Goal: Find specific page/section: Find specific page/section

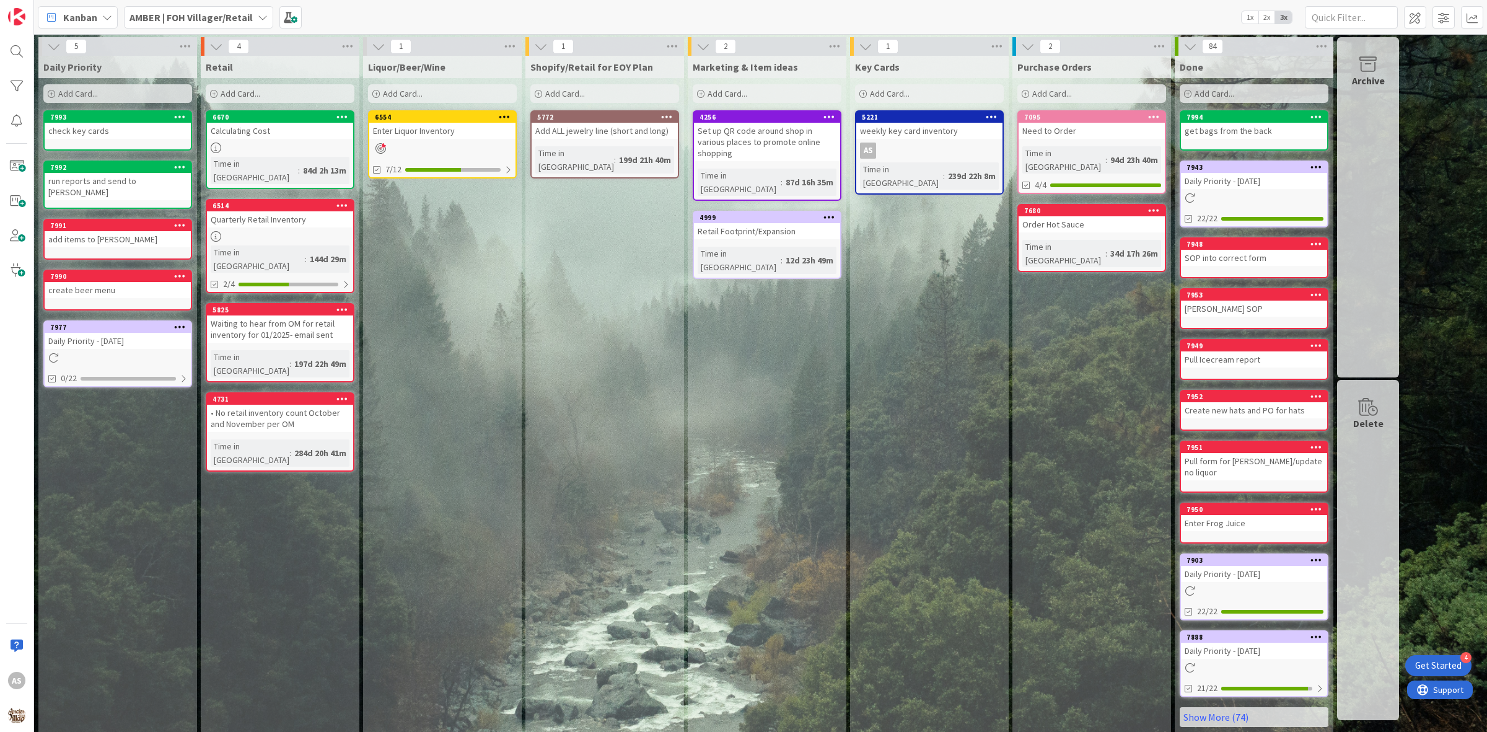
click at [73, 333] on div "Daily Priority - 08/18/2025" at bounding box center [118, 341] width 146 height 16
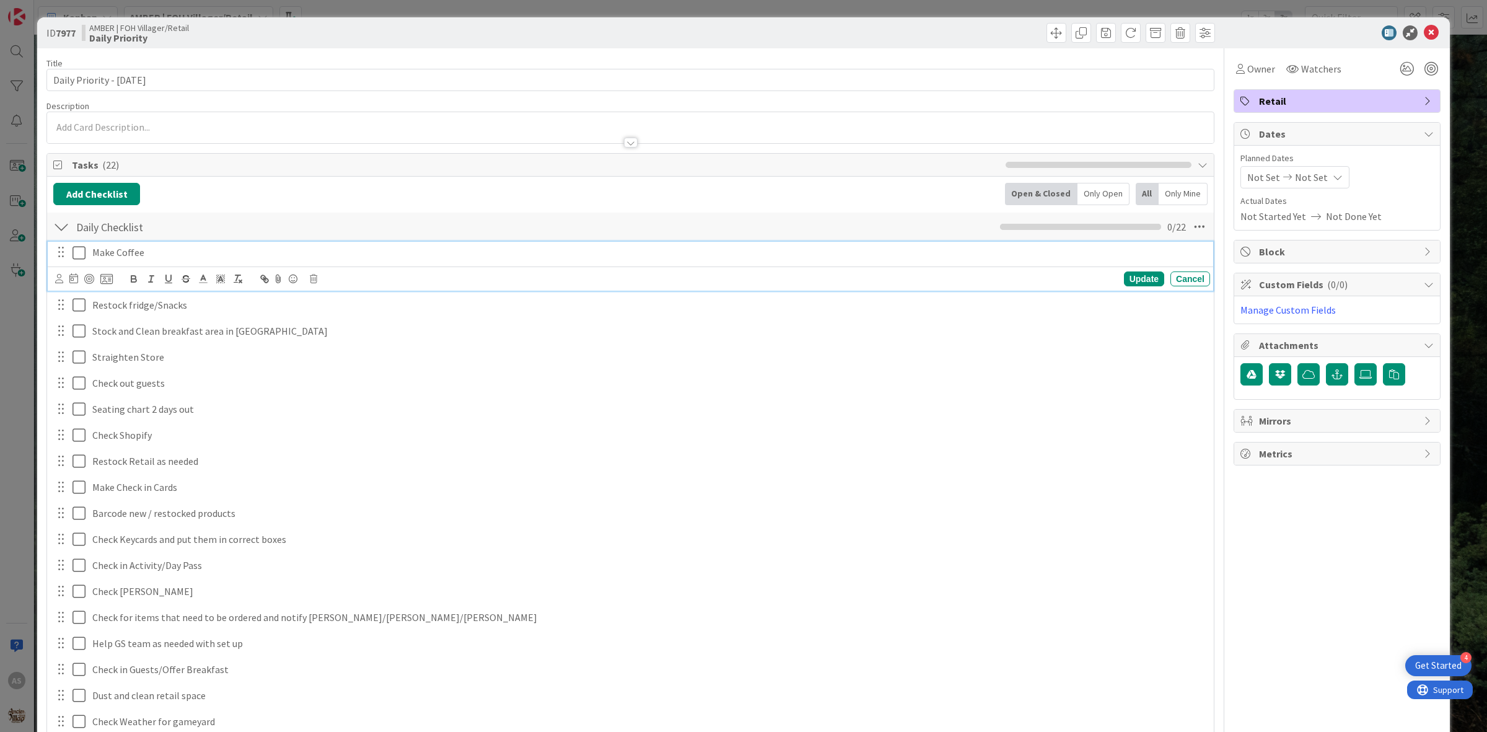
click at [82, 251] on icon at bounding box center [82, 252] width 19 height 15
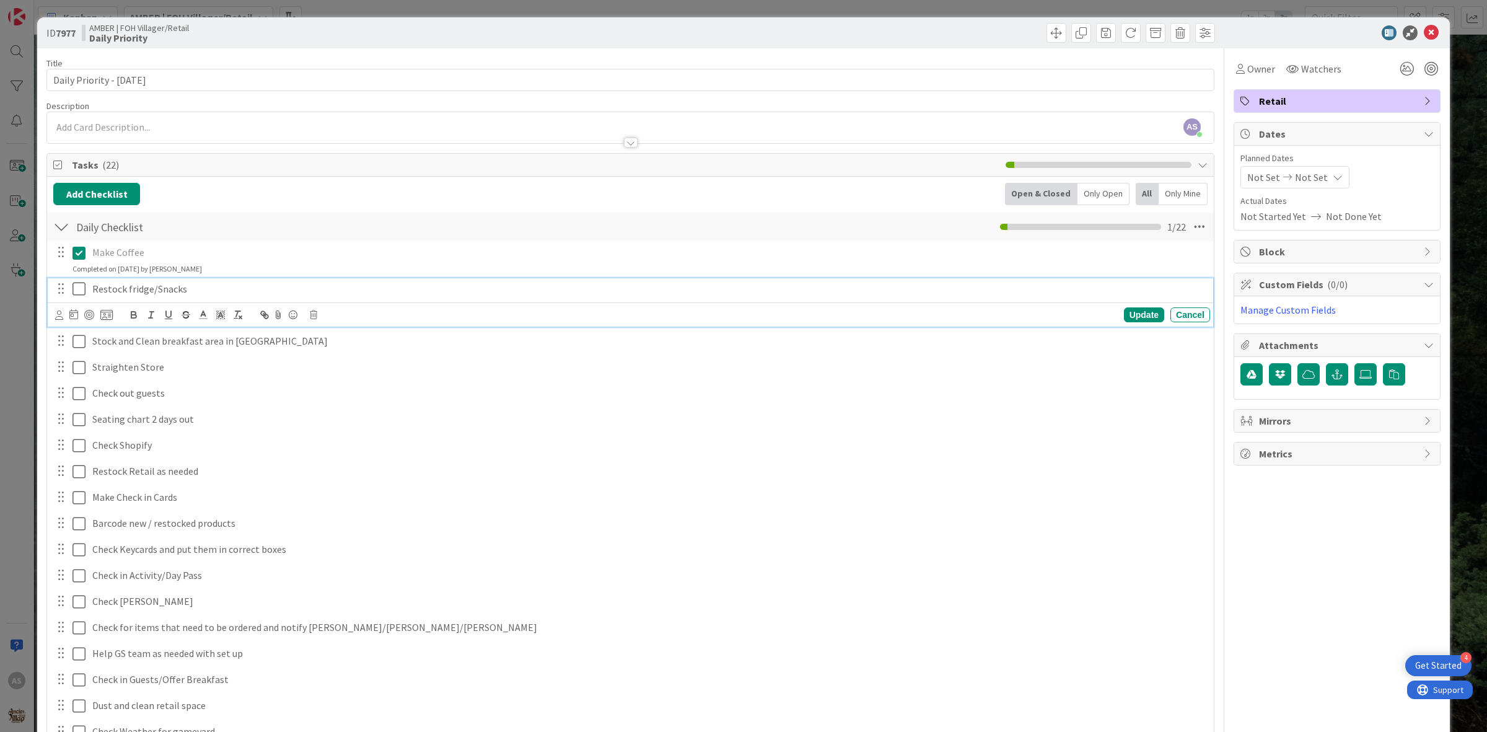
click at [79, 286] on icon at bounding box center [82, 288] width 19 height 15
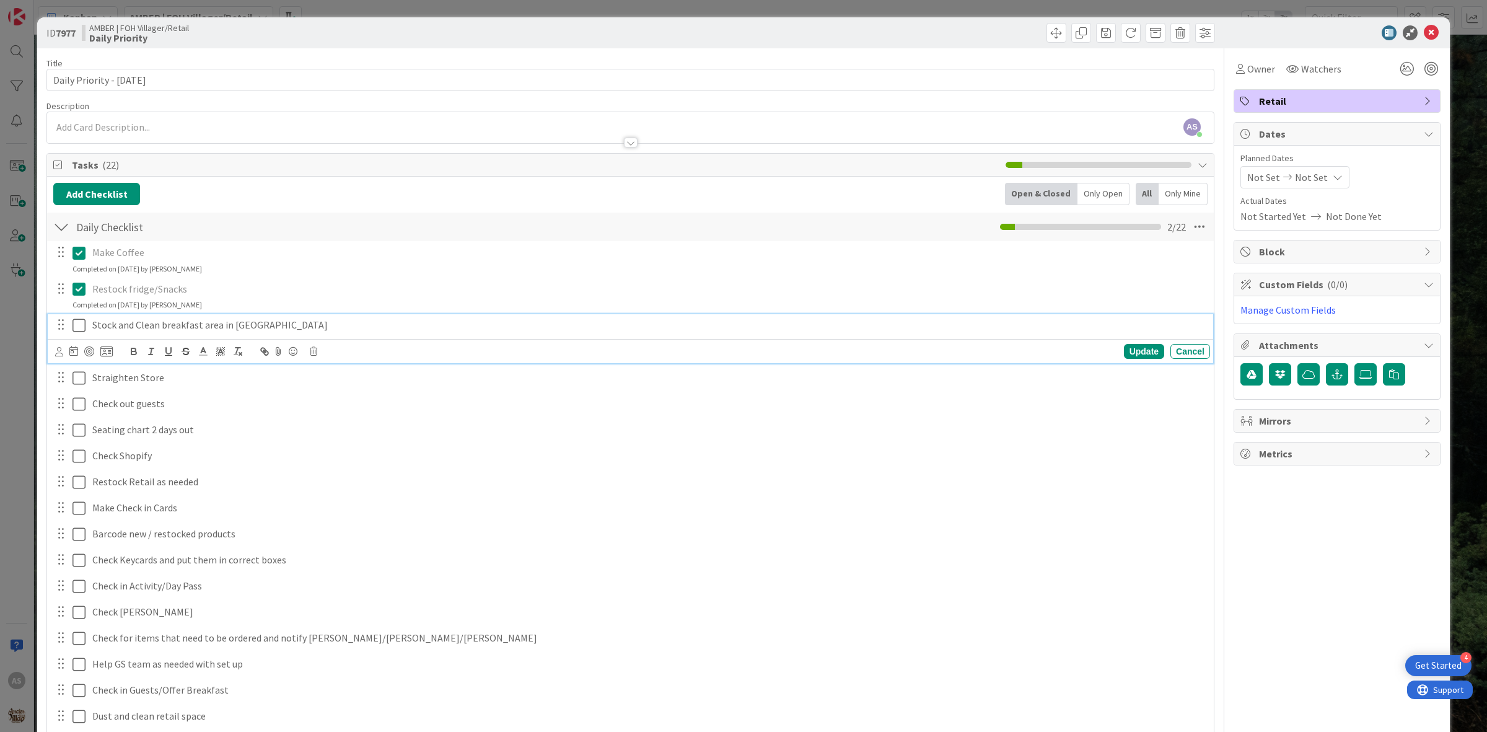
click at [73, 324] on icon at bounding box center [82, 325] width 19 height 15
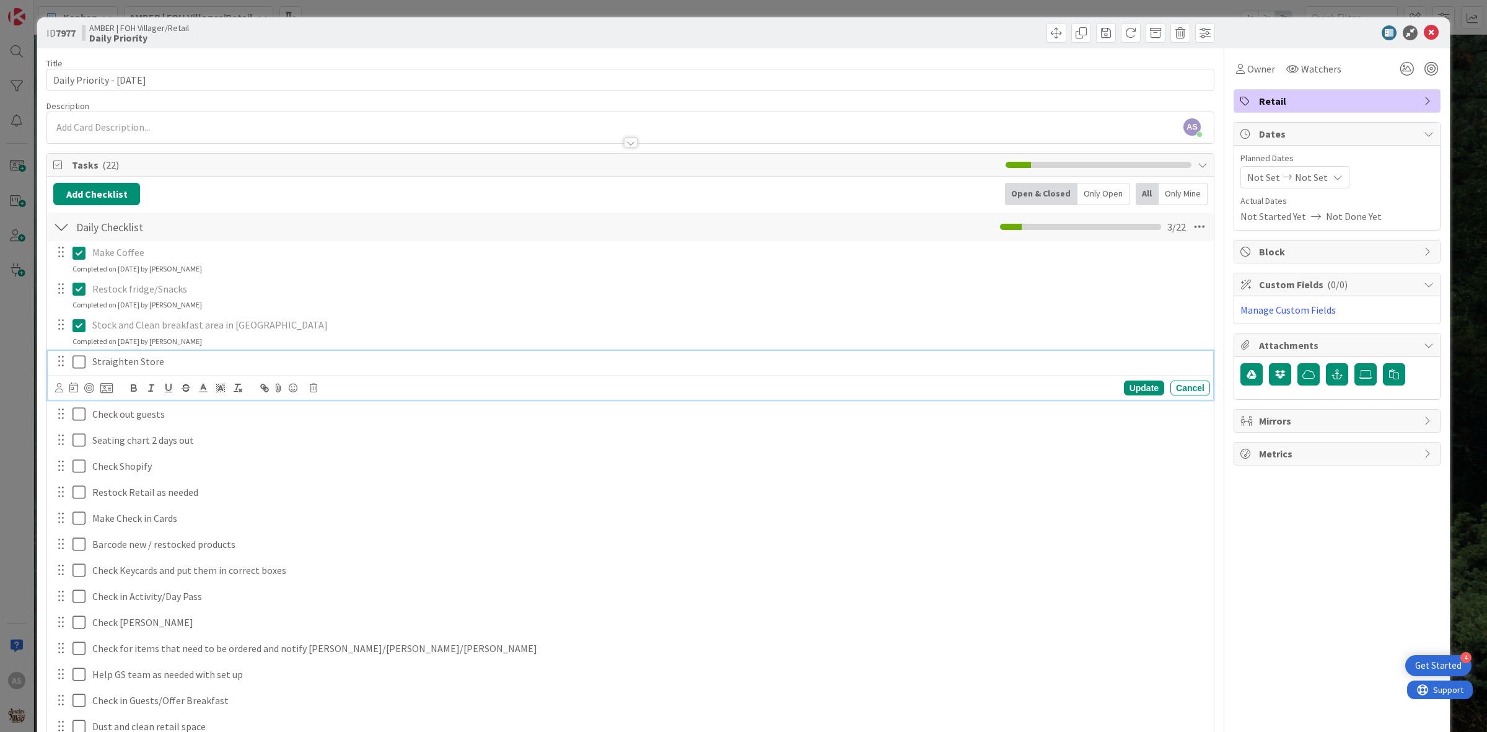
click at [81, 364] on icon at bounding box center [82, 362] width 19 height 15
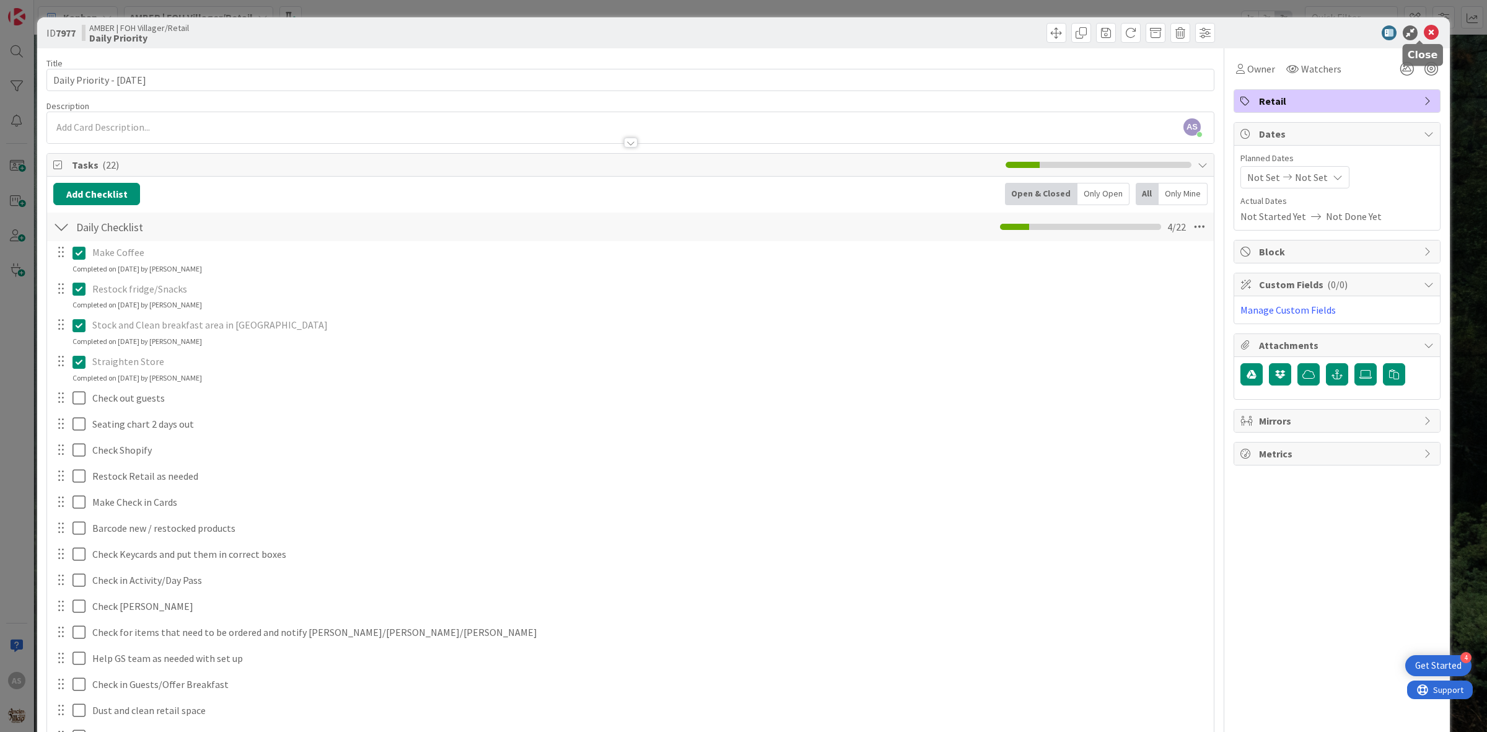
click at [1424, 34] on icon at bounding box center [1431, 32] width 15 height 15
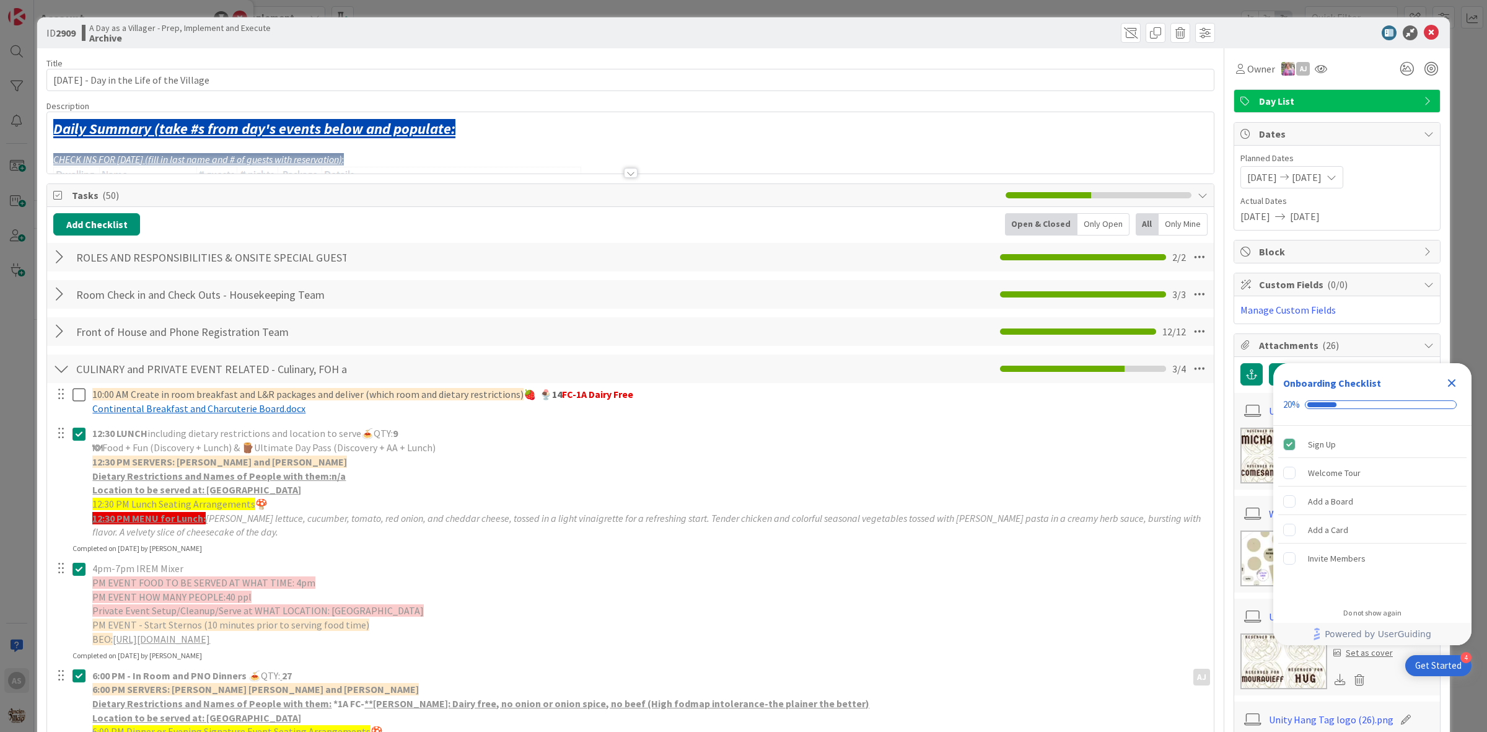
click at [1416, 25] on div "ID 2909 A Day as a Villager - Prep, Implement and Execute Archive" at bounding box center [743, 32] width 1413 height 31
click at [1424, 32] on icon at bounding box center [1431, 32] width 15 height 15
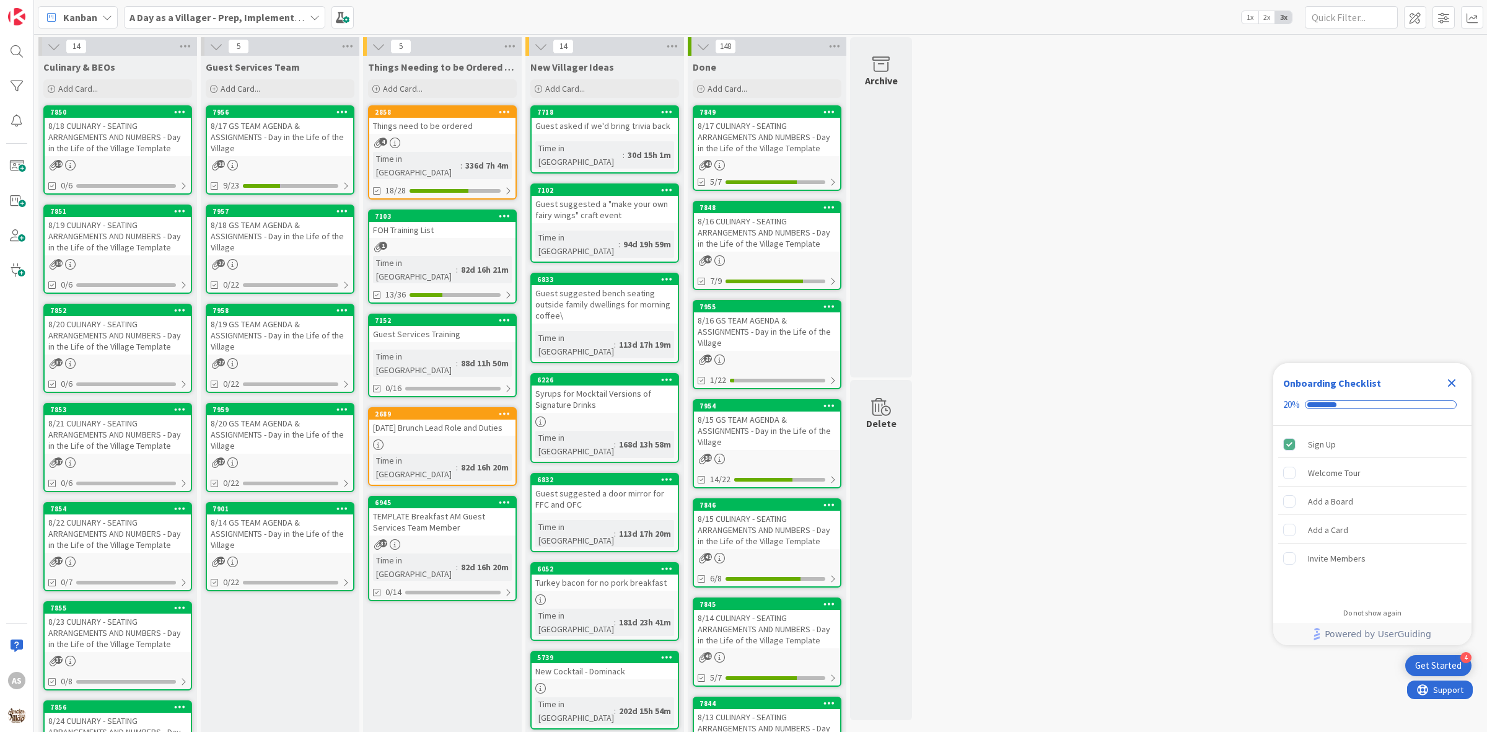
click at [96, 152] on div "8/18 CULINARY - SEATING ARRANGEMENTS AND NUMBERS - Day in the Life of the Villa…" at bounding box center [118, 137] width 146 height 38
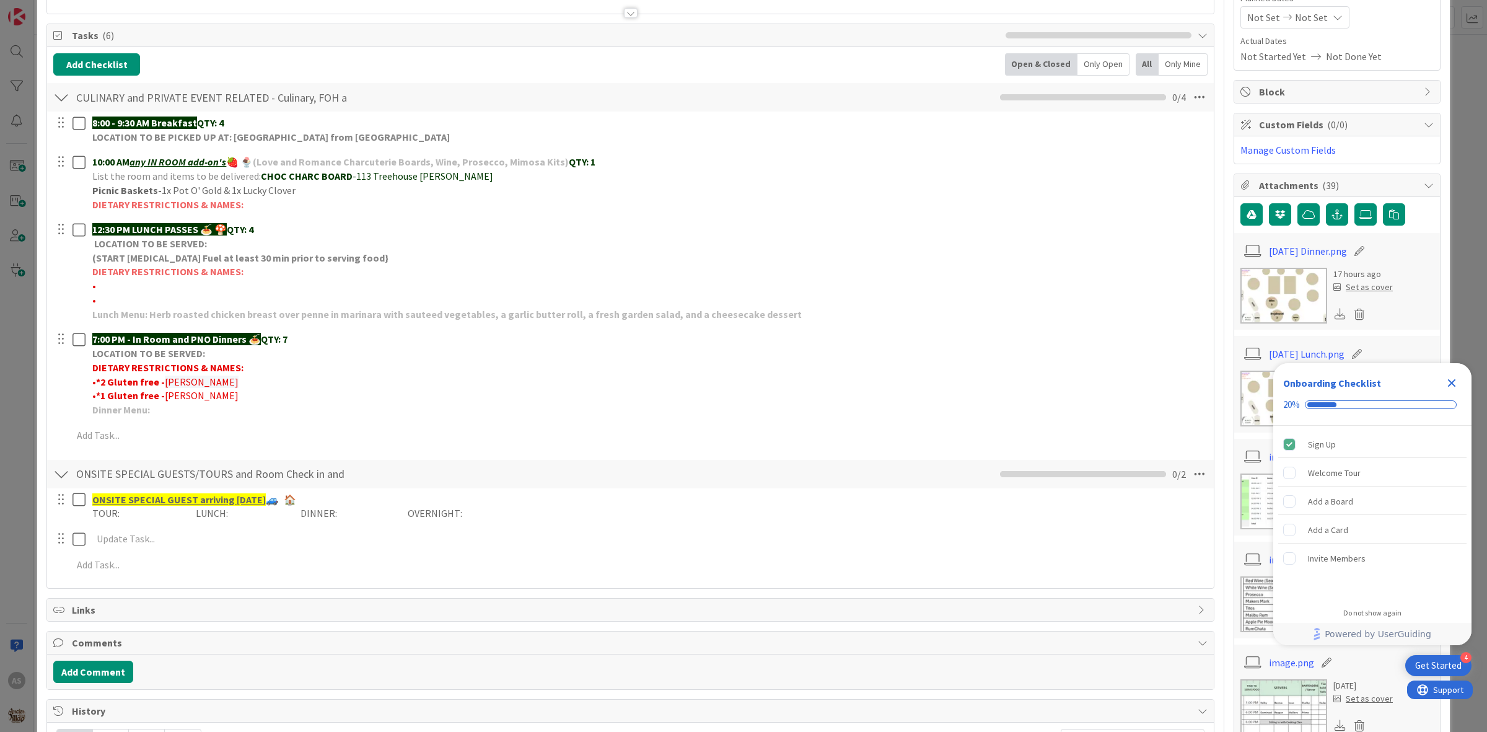
scroll to position [155, 0]
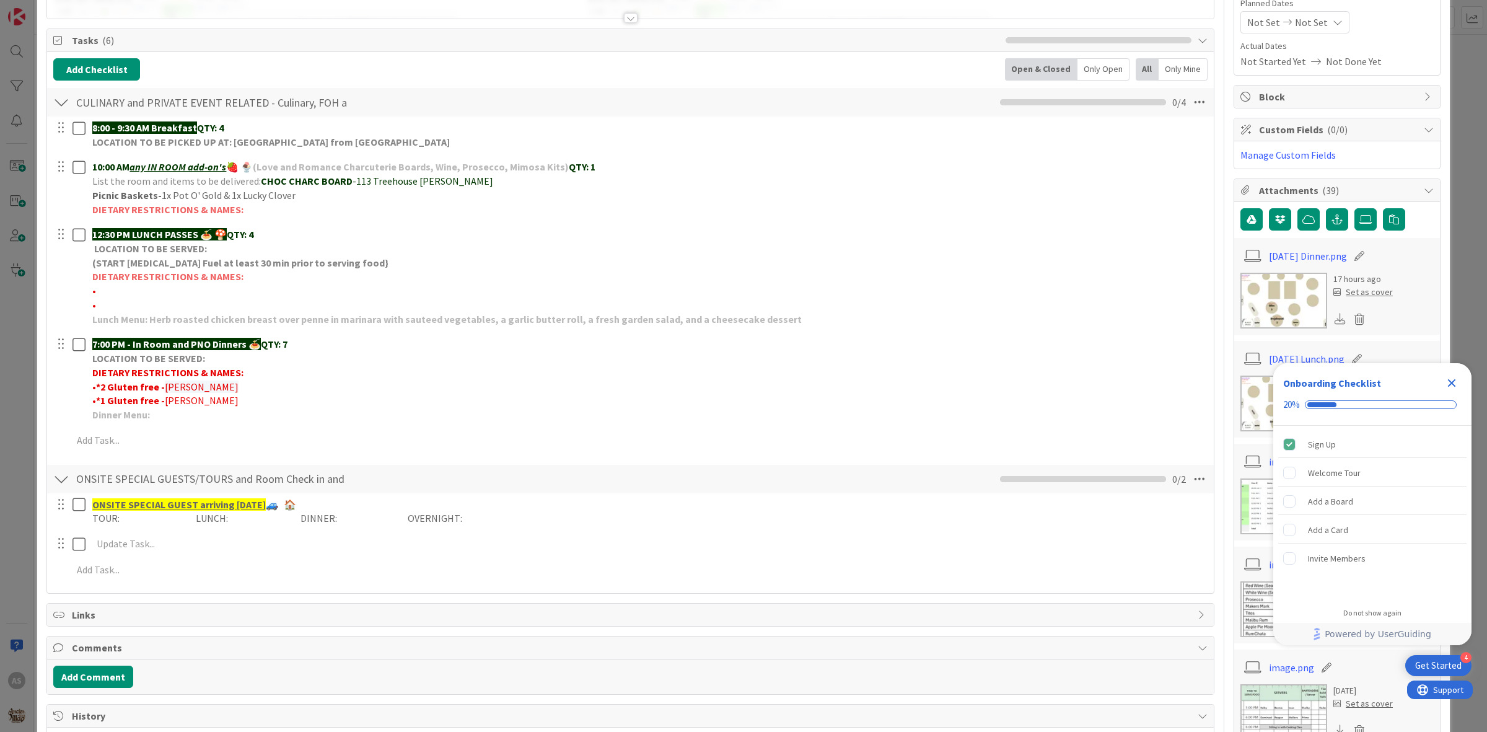
click at [1452, 384] on icon "Close Checklist" at bounding box center [1452, 383] width 15 height 15
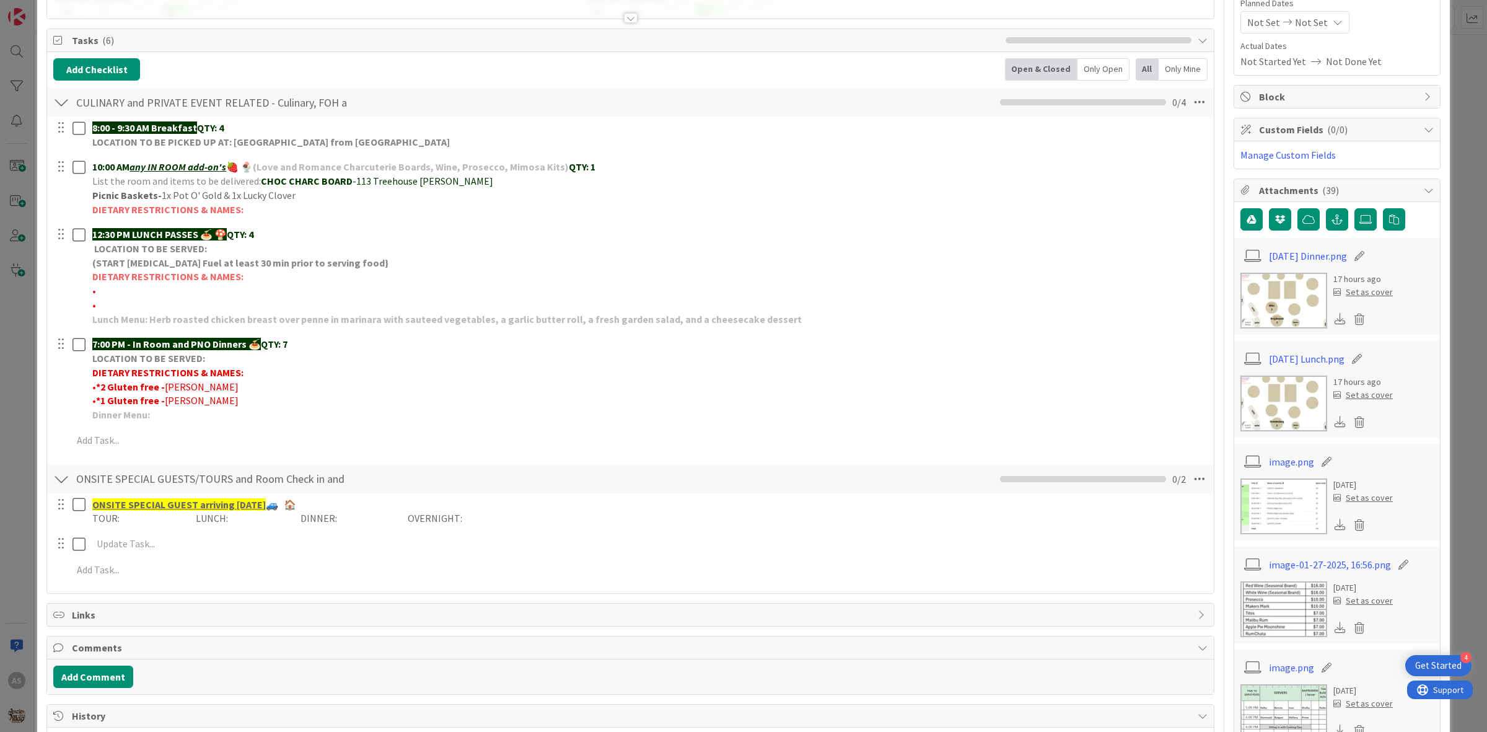
scroll to position [0, 0]
click at [1272, 288] on img at bounding box center [1284, 301] width 87 height 56
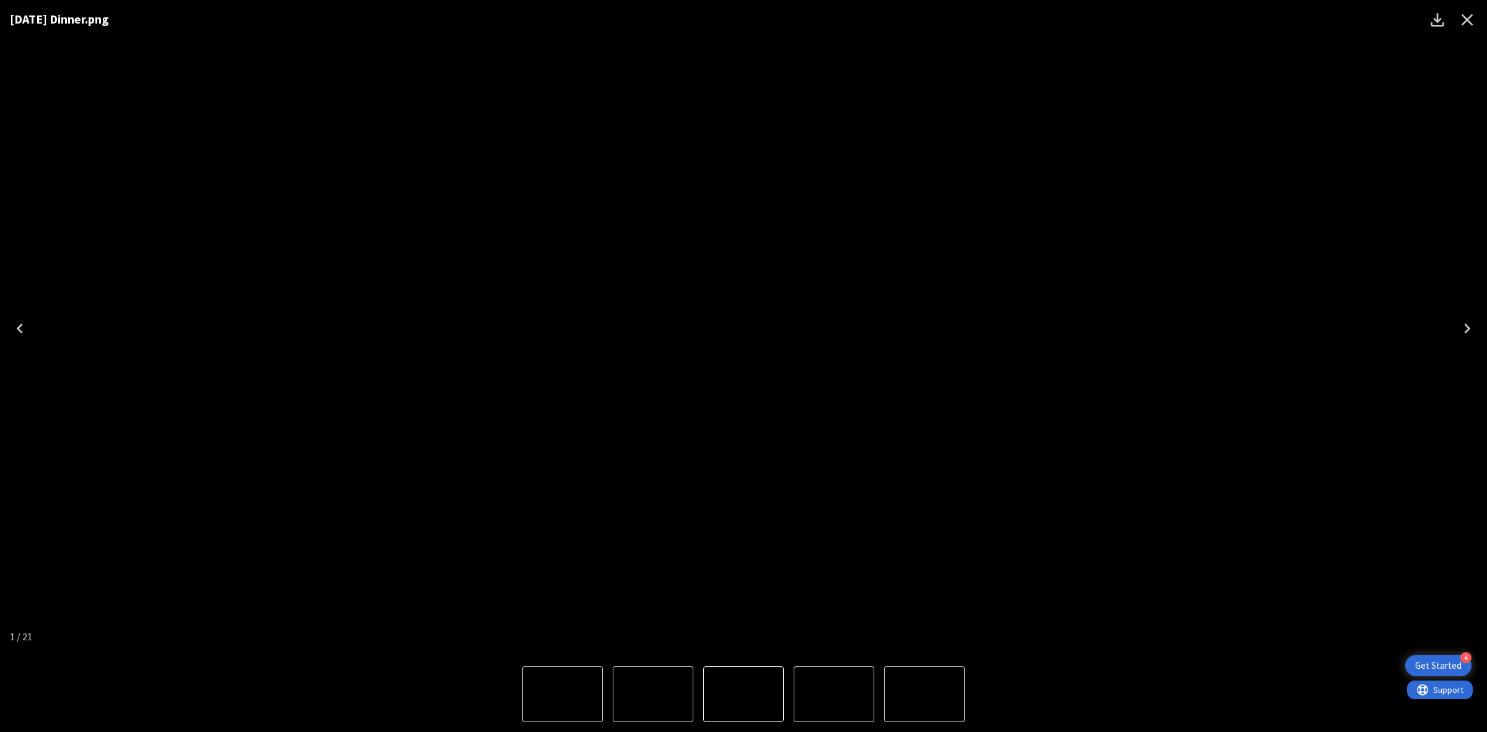
click at [1272, 286] on div "[DATE] Dinner.png" at bounding box center [743, 328] width 1487 height 656
click at [834, 694] on img "2 of 21" at bounding box center [834, 694] width 0 height 0
click at [1465, 25] on icon "Close" at bounding box center [1468, 20] width 20 height 20
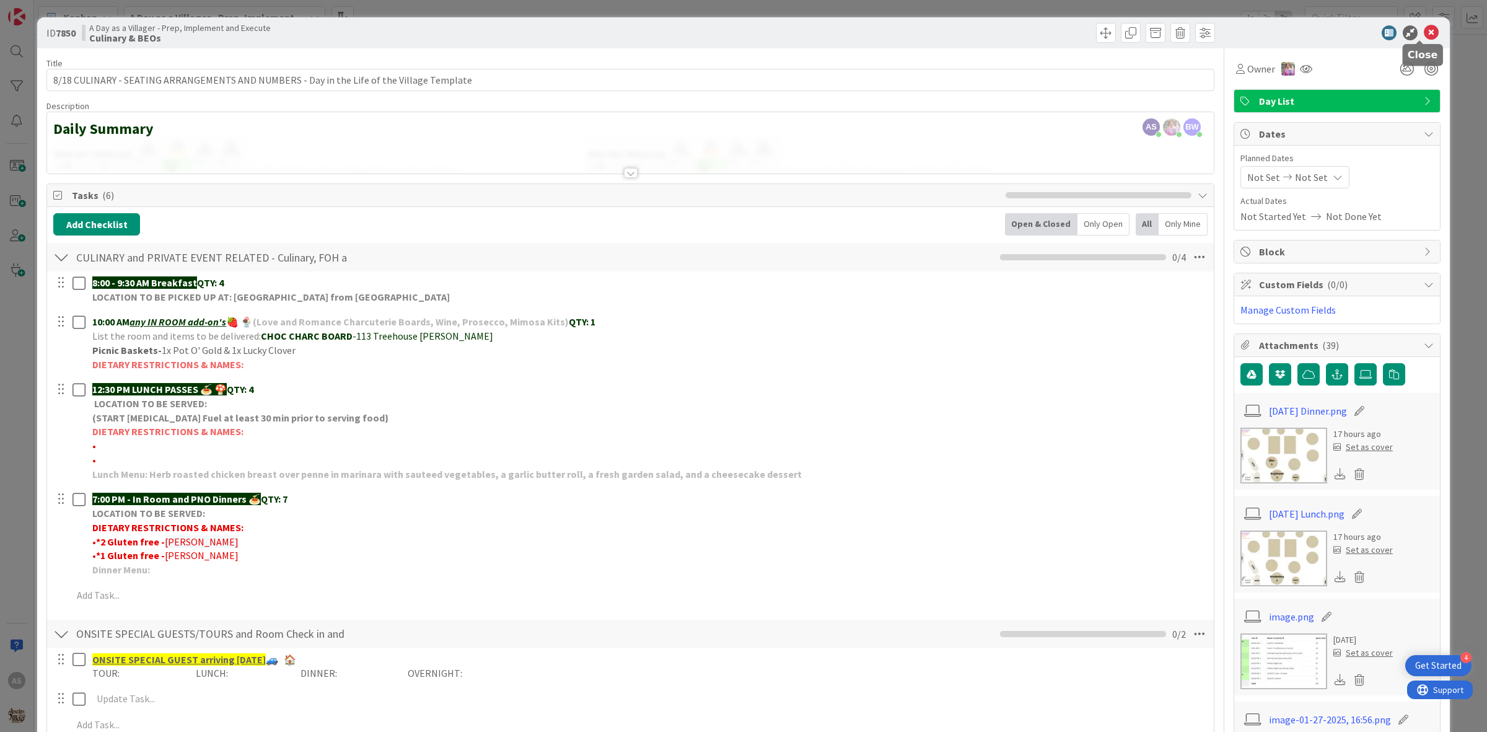
click at [1424, 37] on icon at bounding box center [1431, 32] width 15 height 15
